Goal: Information Seeking & Learning: Find specific fact

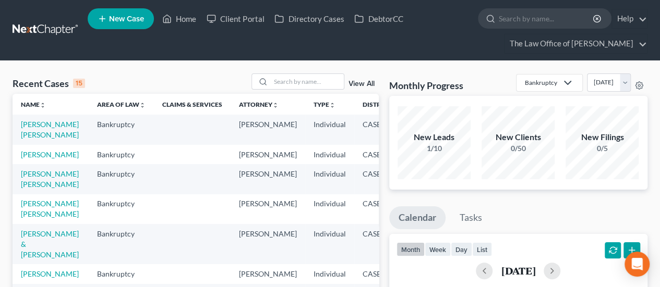
scroll to position [53, 0]
click at [274, 81] on input "search" at bounding box center [307, 81] width 73 height 15
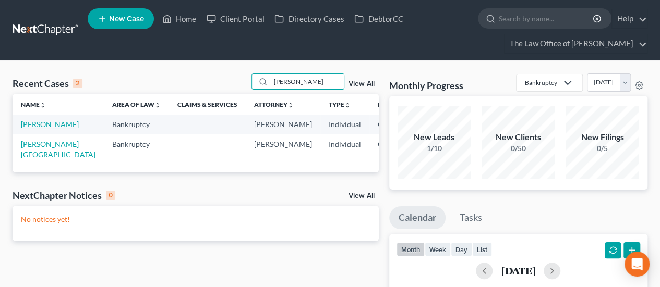
type input "[PERSON_NAME]"
click at [36, 129] on link "[PERSON_NAME]" at bounding box center [50, 124] width 58 height 9
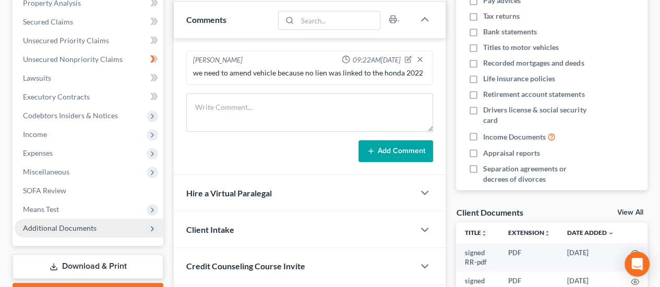
scroll to position [248, 0]
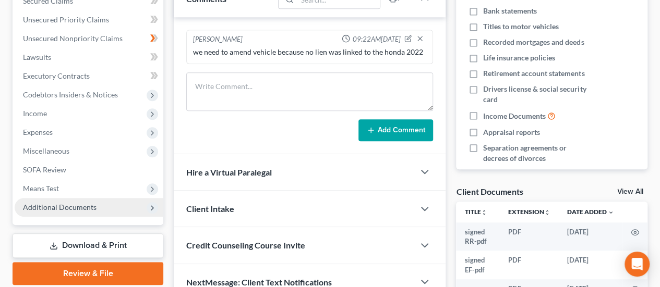
click at [73, 211] on span "Additional Documents" at bounding box center [89, 207] width 149 height 19
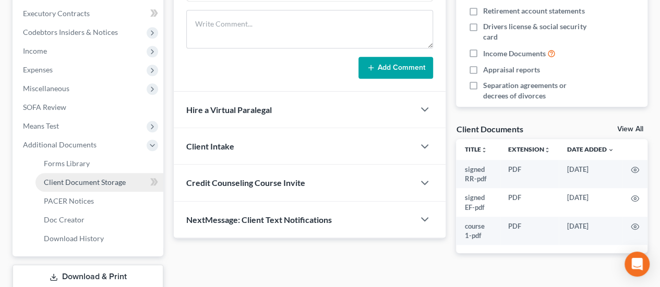
click at [84, 185] on span "Client Document Storage" at bounding box center [85, 182] width 82 height 9
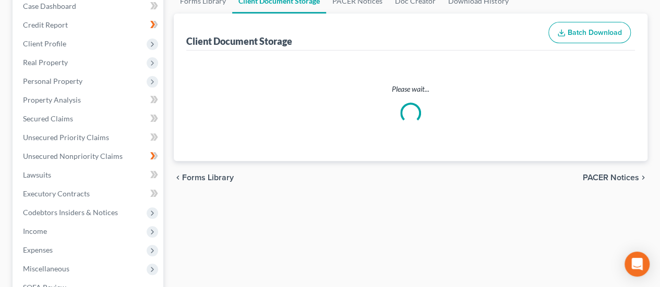
select select "0"
select select "3"
select select "5"
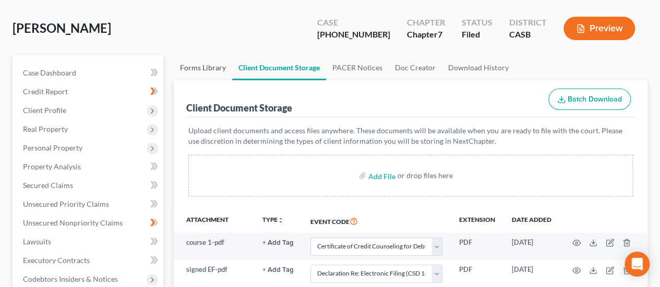
click at [210, 68] on link "Forms Library" at bounding box center [203, 67] width 58 height 25
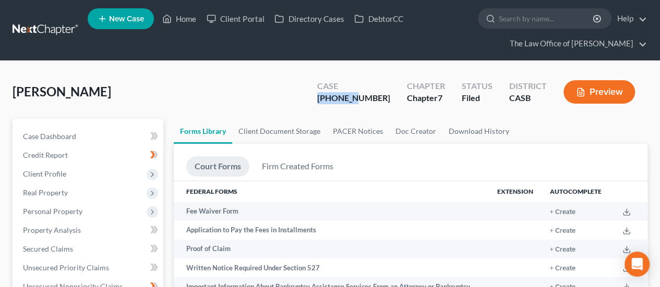
drag, startPoint x: 383, startPoint y: 99, endPoint x: 329, endPoint y: 98, distance: 54.2
type textarea "25-02213"
click at [329, 98] on div "[PERSON_NAME] Upgraded Case [PHONE_NUMBER] Chapter Chapter 7 Status Filed Distr…" at bounding box center [330, 96] width 635 height 45
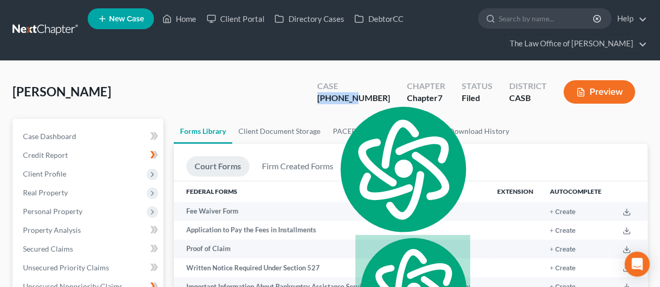
copy div "25-02213"
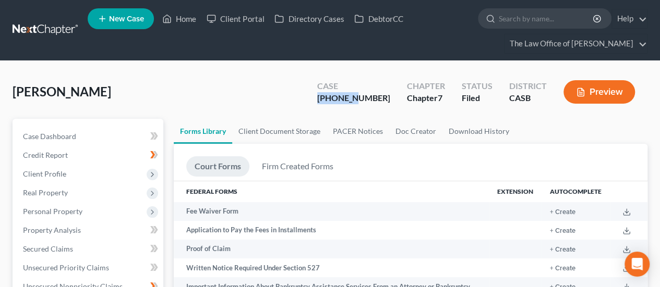
drag, startPoint x: 383, startPoint y: 98, endPoint x: 340, endPoint y: 98, distance: 42.8
click at [340, 98] on div "Case [PHONE_NUMBER]" at bounding box center [354, 93] width 90 height 31
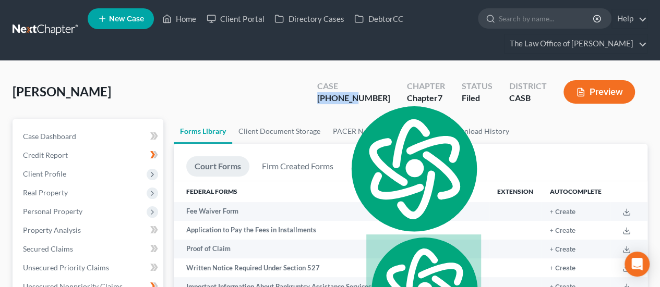
copy div "25-02213"
